Goal: Task Accomplishment & Management: Complete application form

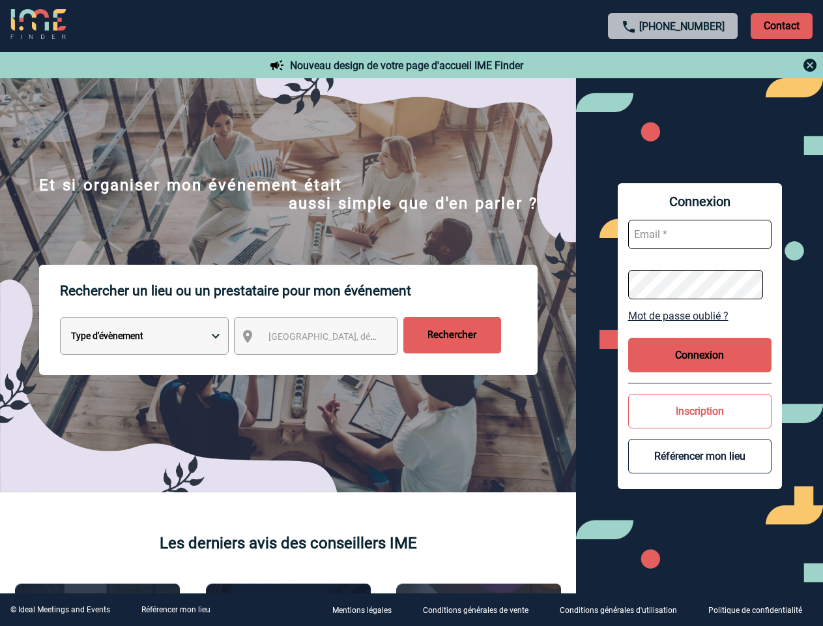
click at [411, 313] on p "Rechercher un lieu ou un prestataire pour mon événement" at bounding box center [299, 291] width 478 height 52
click at [782, 25] on p "Contact" at bounding box center [782, 26] width 62 height 26
click at [673, 65] on div at bounding box center [674, 65] width 290 height 16
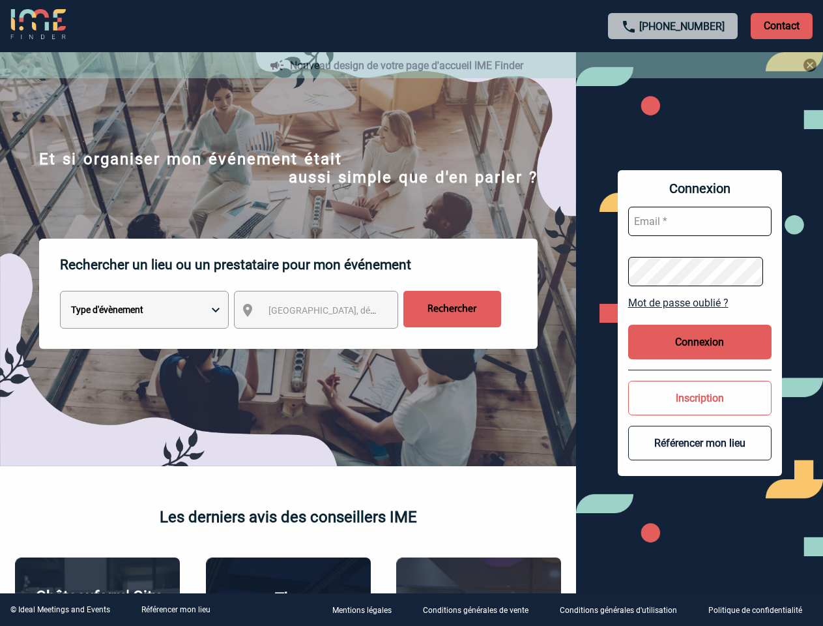
click at [328, 338] on div at bounding box center [411, 313] width 823 height 626
click at [700, 315] on div at bounding box center [411, 313] width 823 height 626
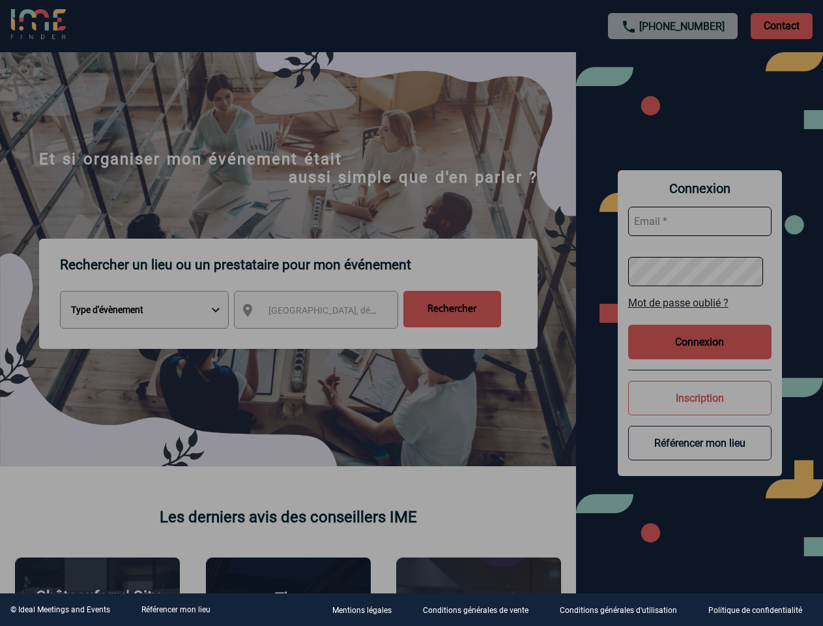
click at [700, 355] on div at bounding box center [411, 313] width 823 height 626
click at [700, 411] on div at bounding box center [411, 313] width 823 height 626
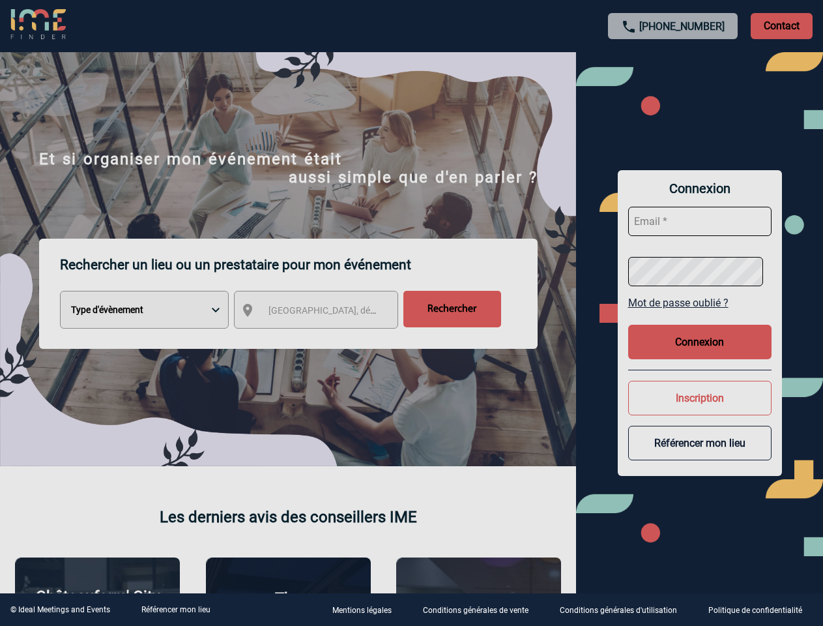
click at [700, 456] on button "Référencer mon lieu" at bounding box center [699, 443] width 143 height 35
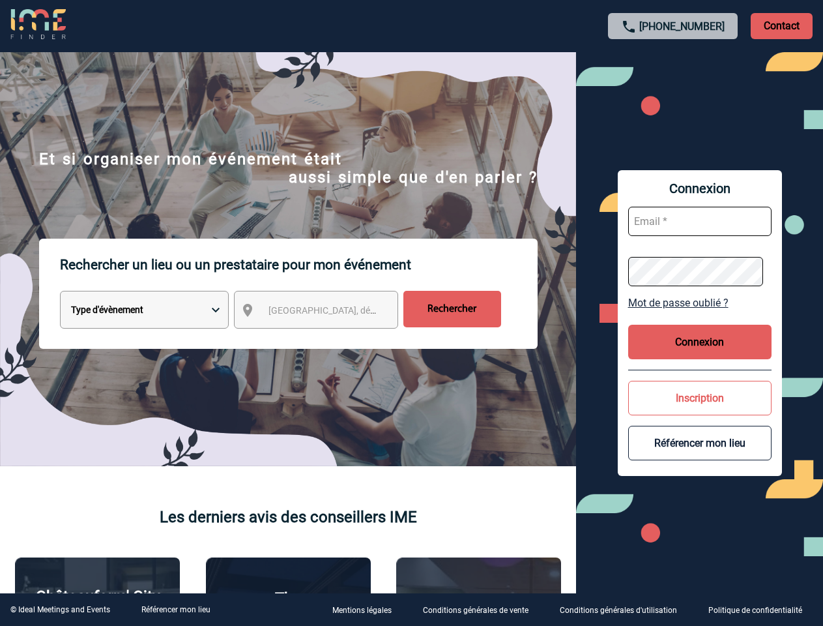
click at [175, 609] on link "Référencer mon lieu" at bounding box center [175, 609] width 69 height 9
